Goal: Information Seeking & Learning: Learn about a topic

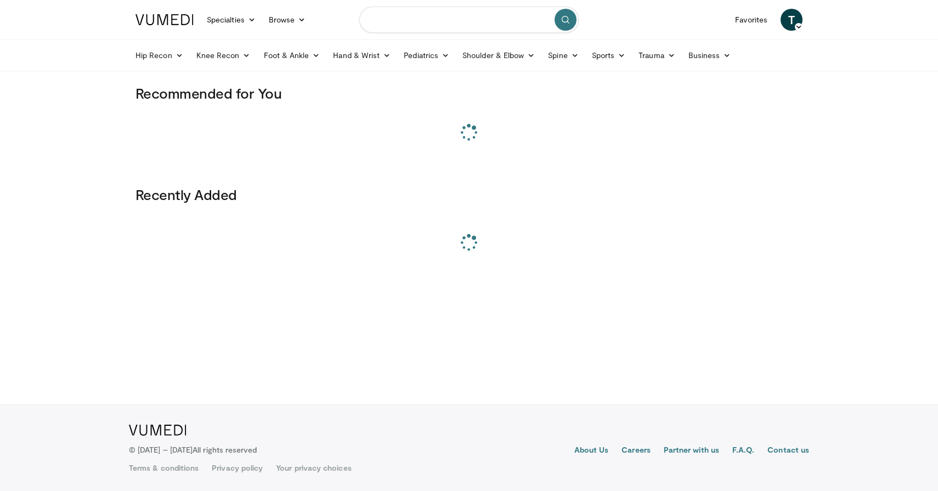
click at [390, 25] on input "Search topics, interventions" at bounding box center [468, 20] width 219 height 26
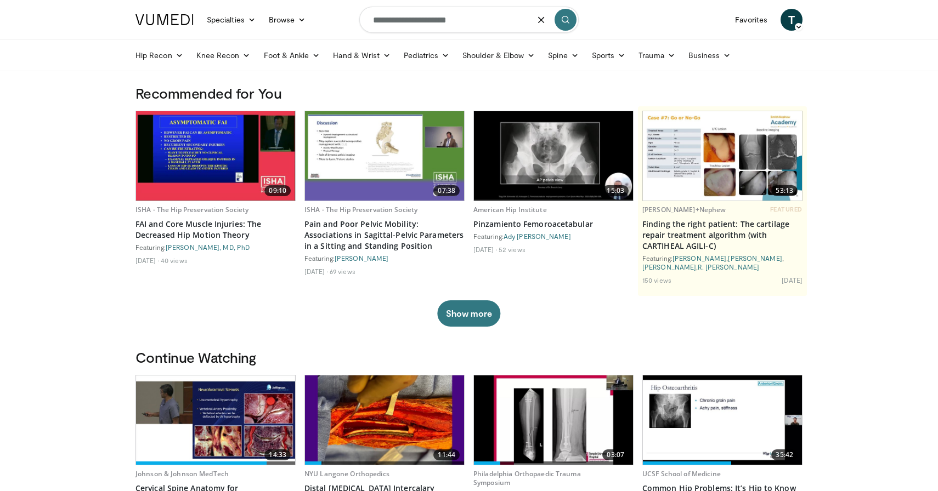
type input "**********"
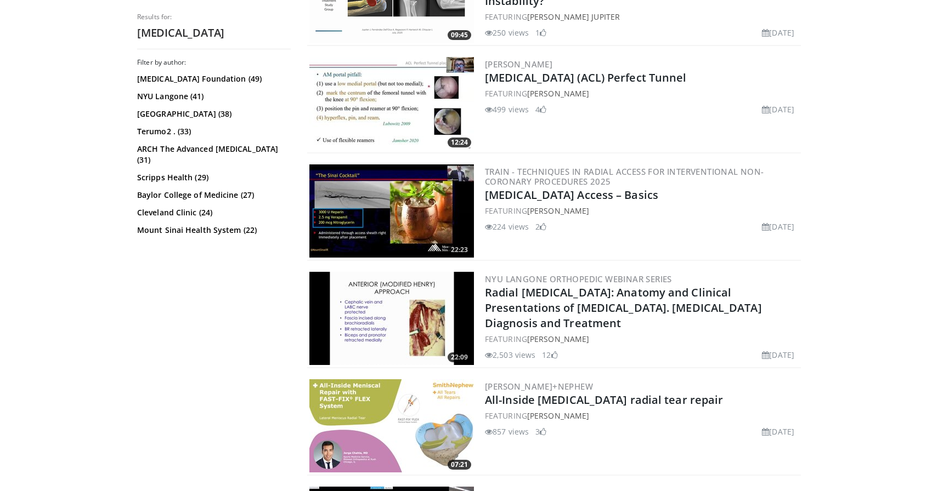
scroll to position [819, 0]
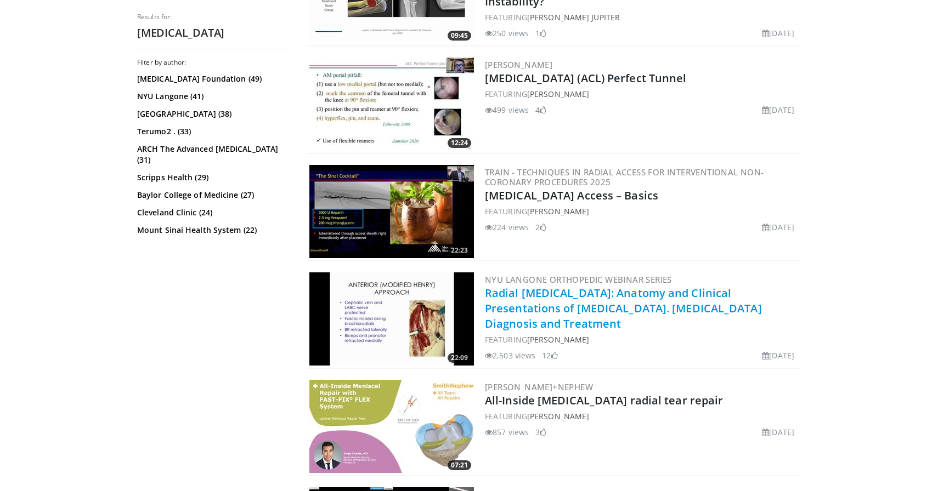
click at [603, 314] on link "Radial Nerve Compression: Anatomy and Clinical Presentations of Radial Tunnel S…" at bounding box center [623, 309] width 277 height 46
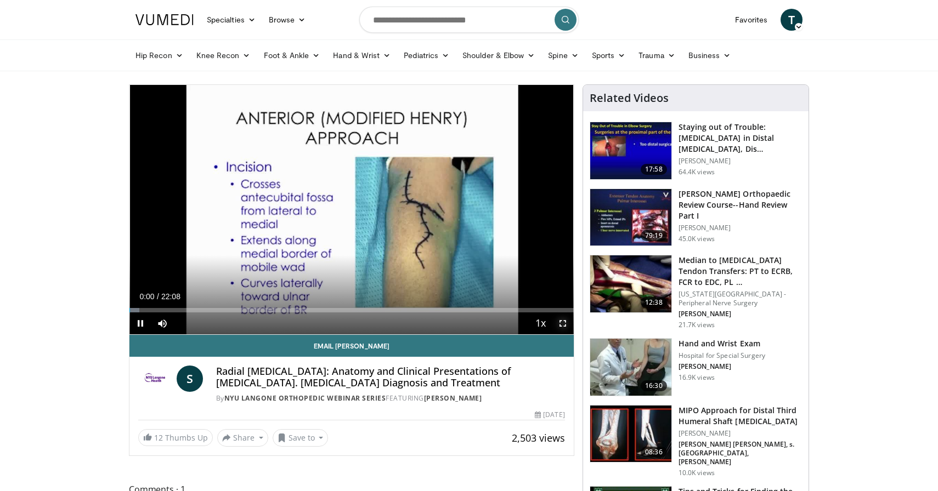
click at [564, 319] on span "Video Player" at bounding box center [563, 324] width 22 height 22
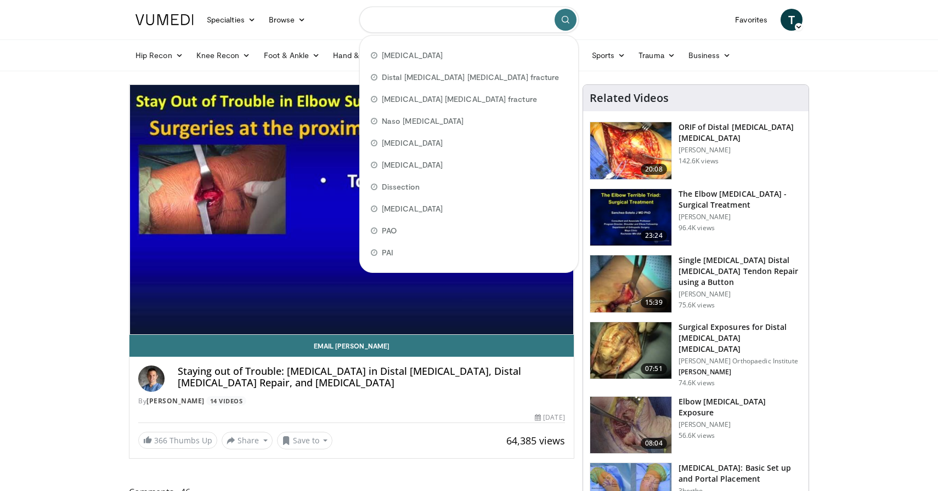
click at [509, 21] on input "Search topics, interventions" at bounding box center [468, 20] width 219 height 26
click at [504, 80] on div "Distal Tibia fibula fracture" at bounding box center [469, 77] width 210 height 22
type input "**********"
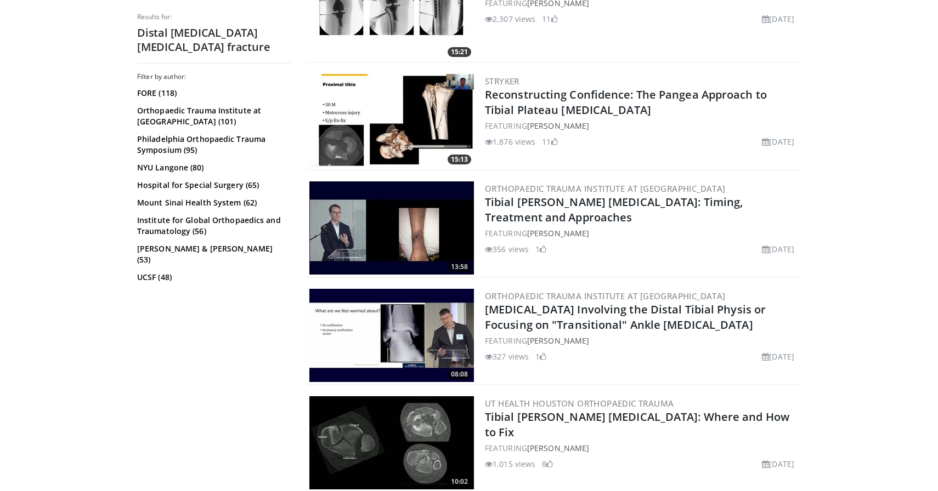
scroll to position [1135, 0]
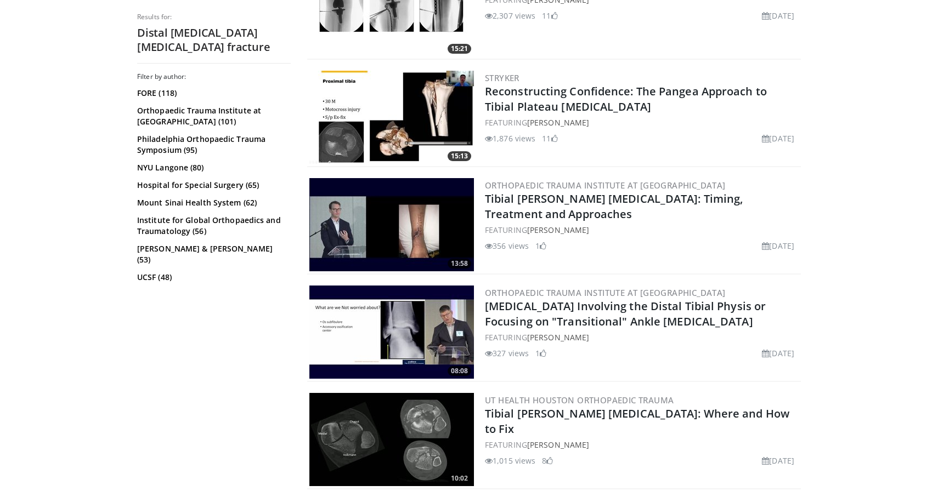
click at [401, 236] on img at bounding box center [391, 224] width 165 height 93
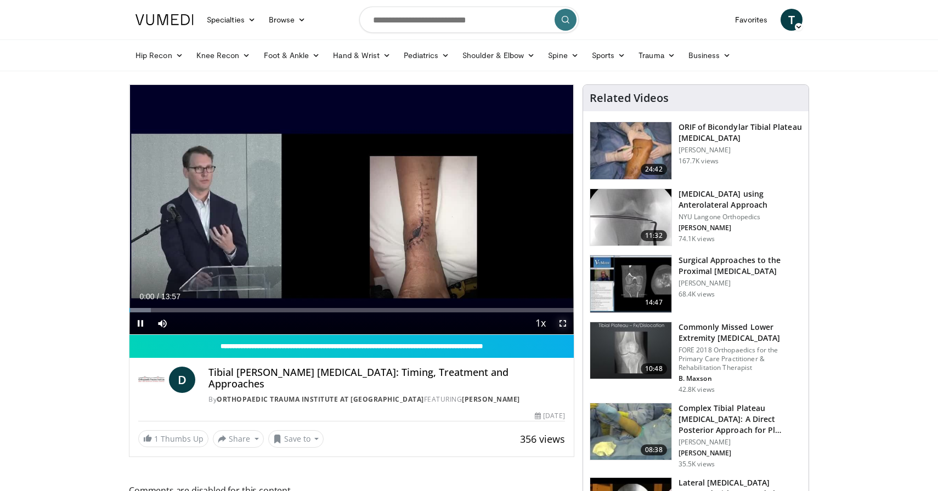
click at [565, 325] on span "Video Player" at bounding box center [563, 324] width 22 height 22
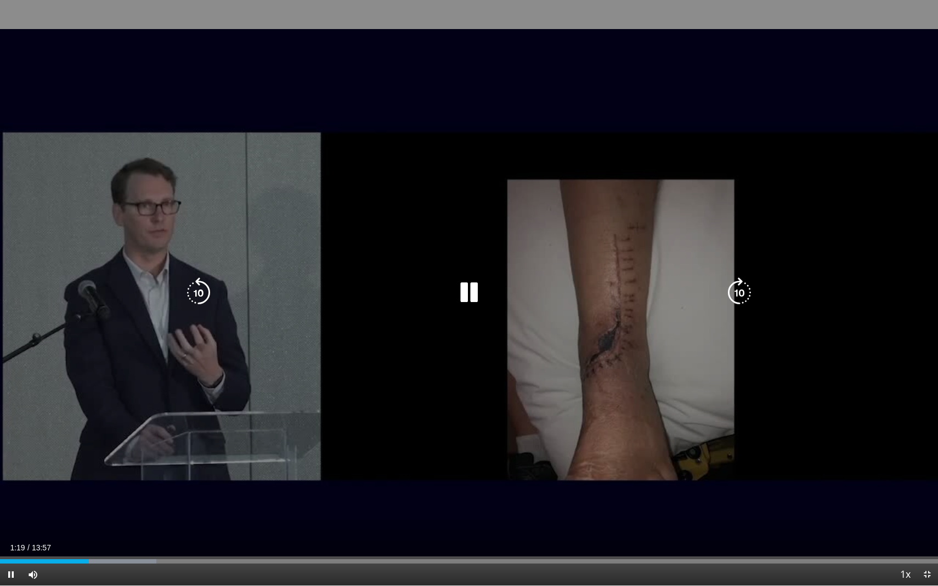
click at [717, 324] on div "10 seconds Tap to unmute" at bounding box center [469, 293] width 938 height 586
